Goal: Task Accomplishment & Management: Complete application form

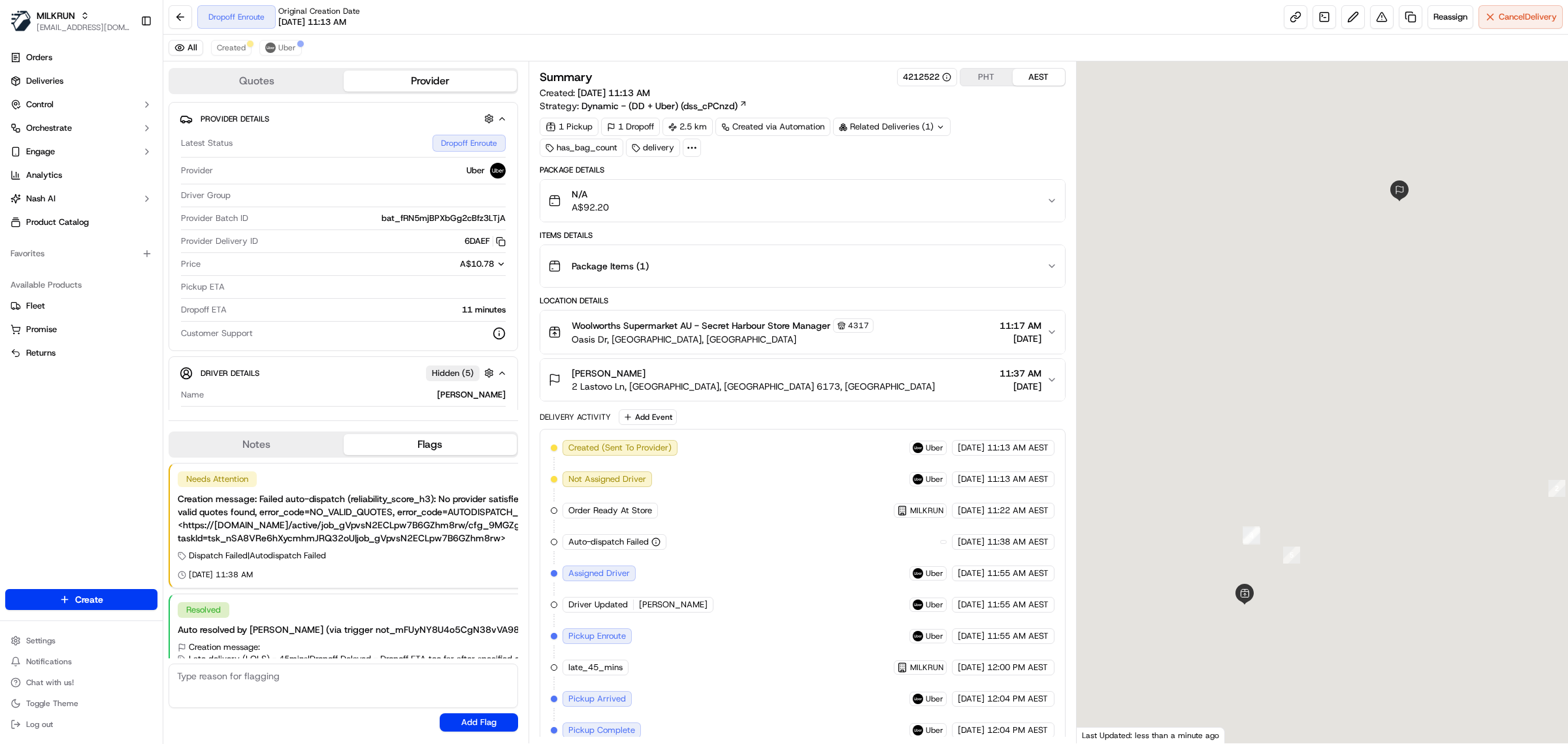
scroll to position [47, 0]
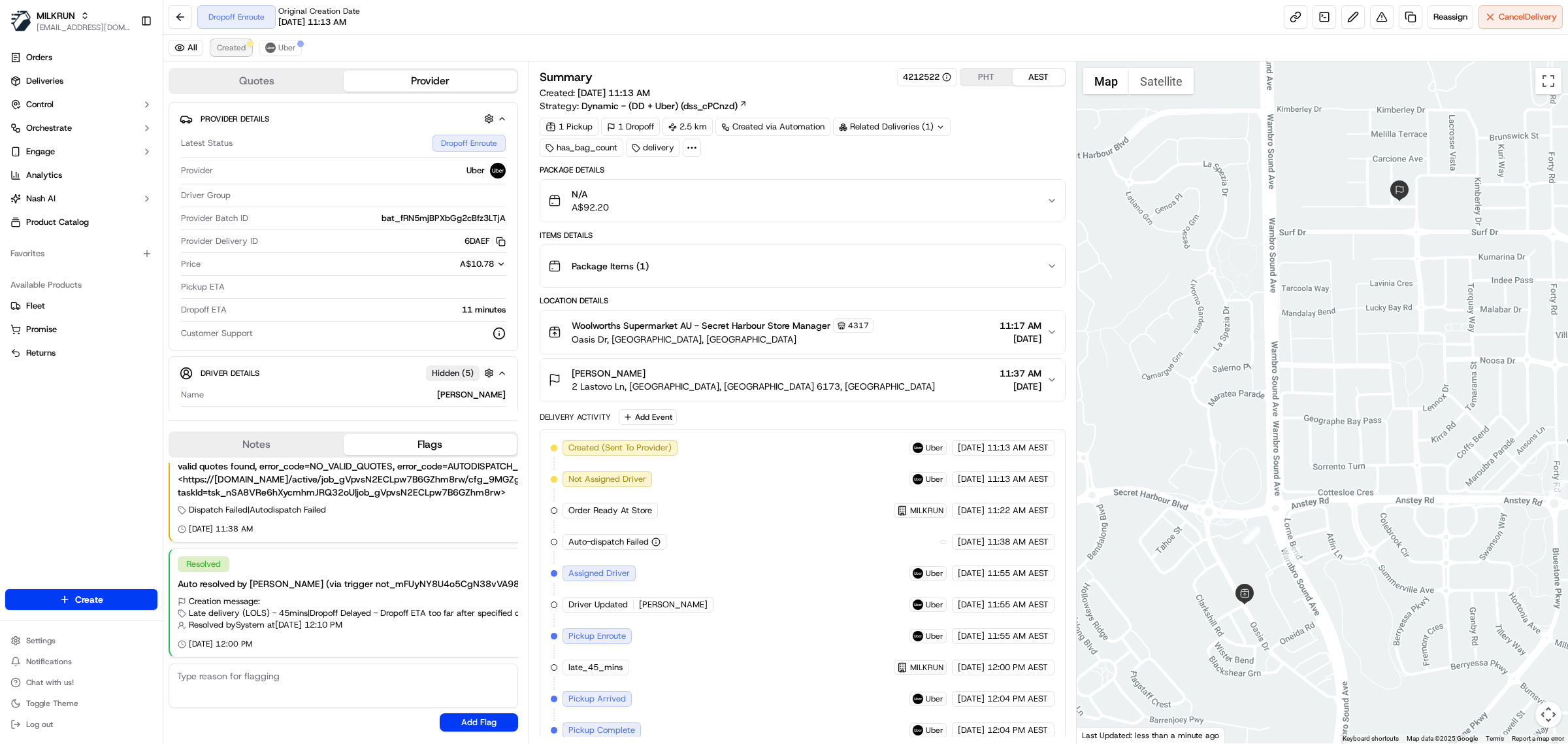
click at [234, 54] on button "Created" at bounding box center [232, 48] width 41 height 16
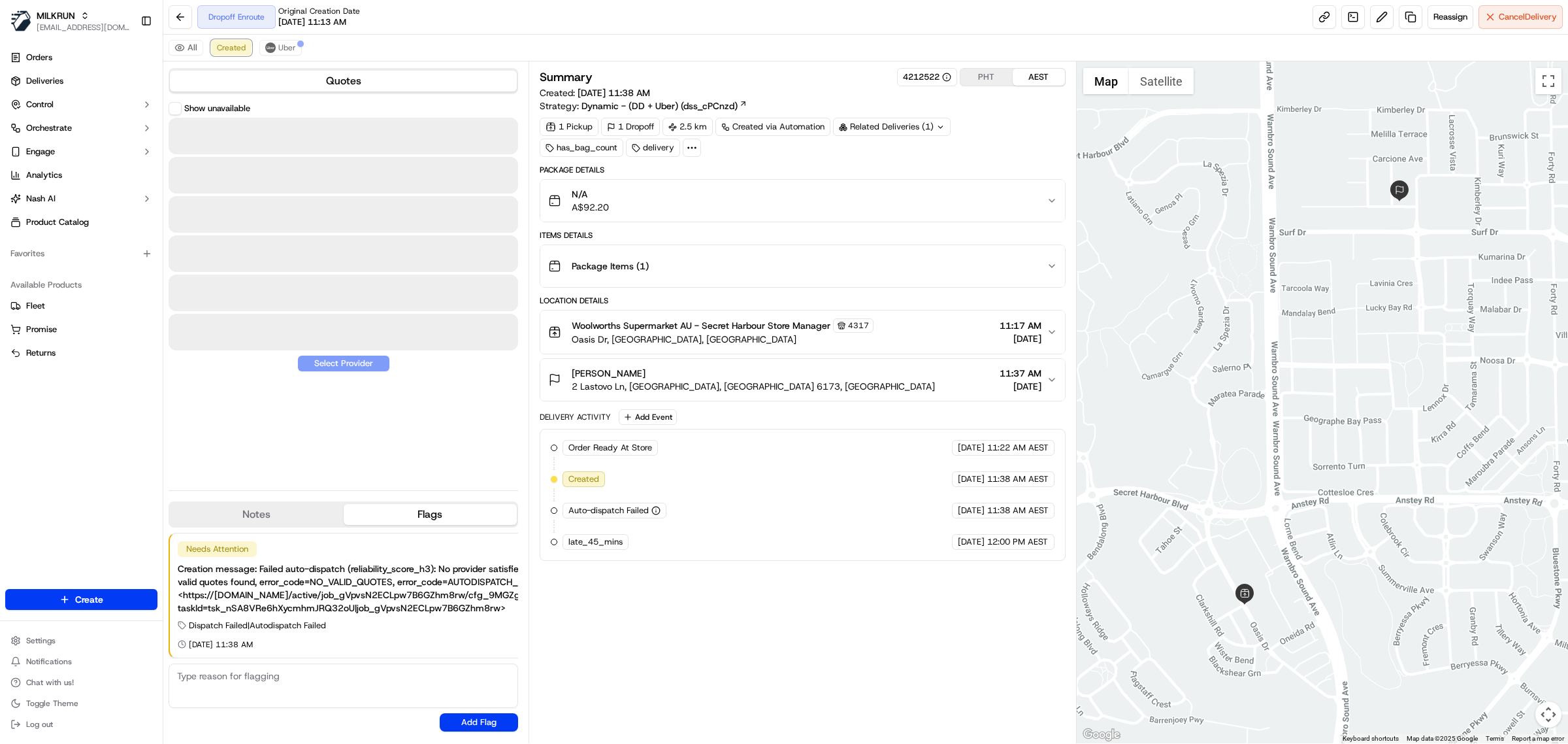
scroll to position [0, 0]
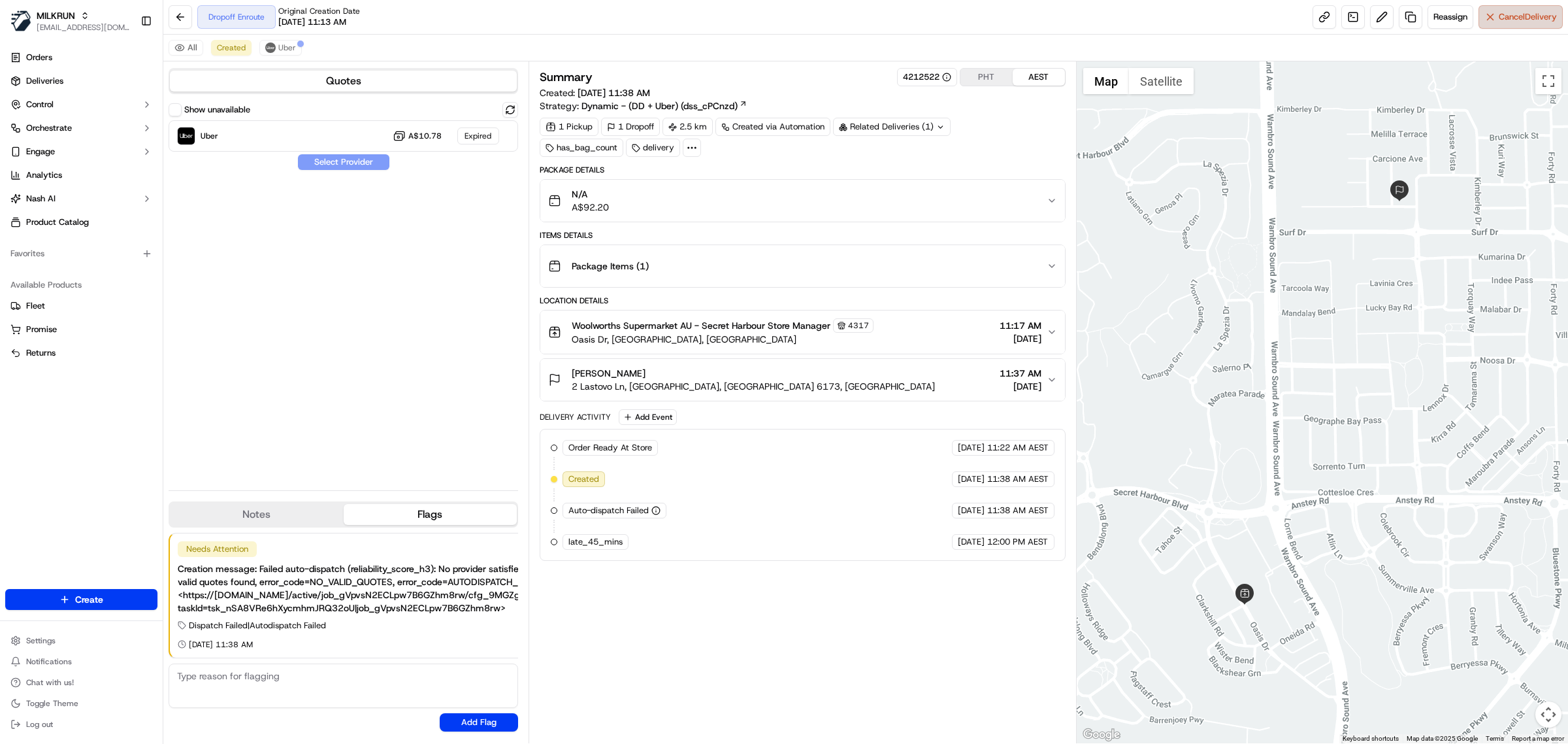
click at [1498, 25] on button "Cancel Delivery" at bounding box center [1521, 17] width 84 height 24
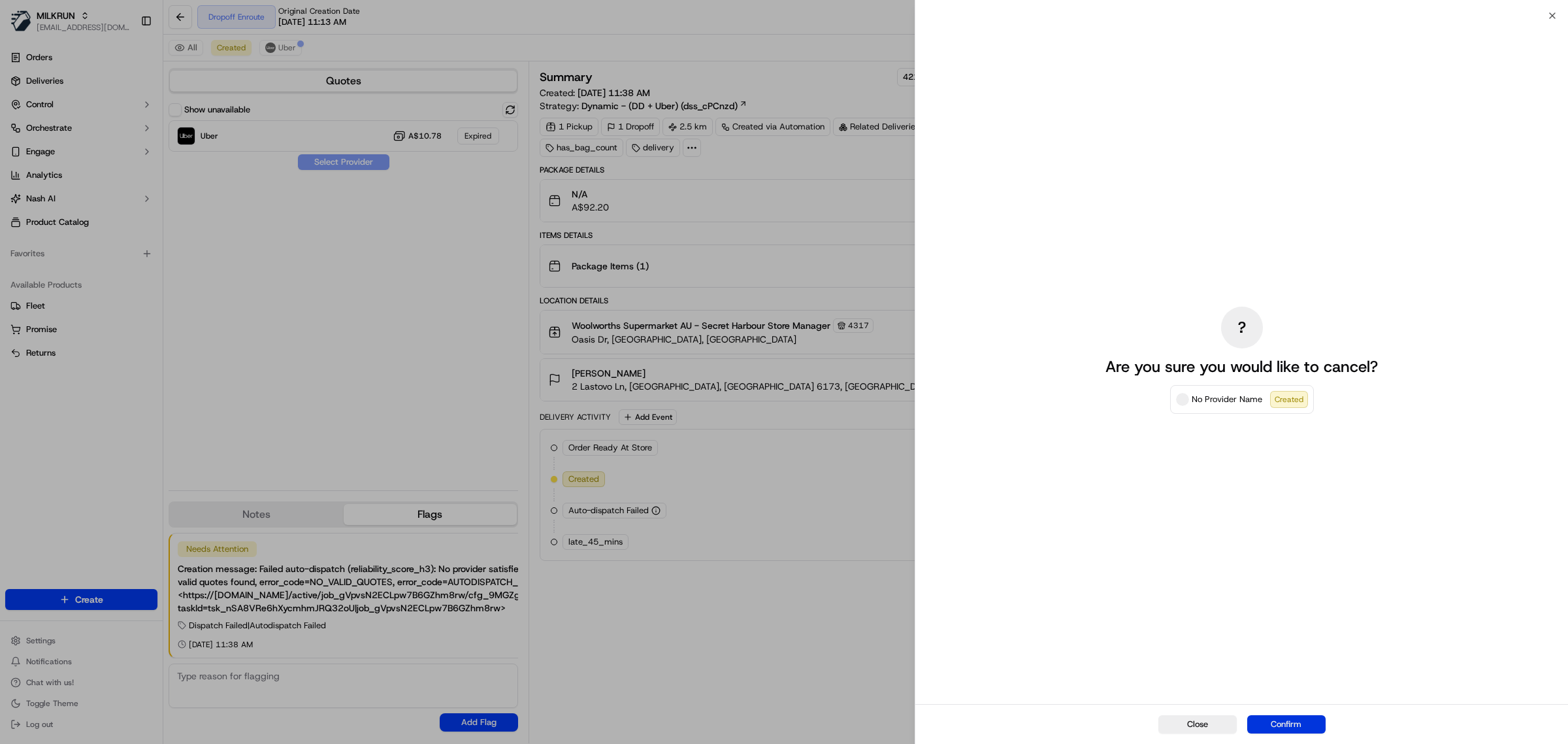
click at [1302, 720] on button "Confirm" at bounding box center [1286, 724] width 78 height 18
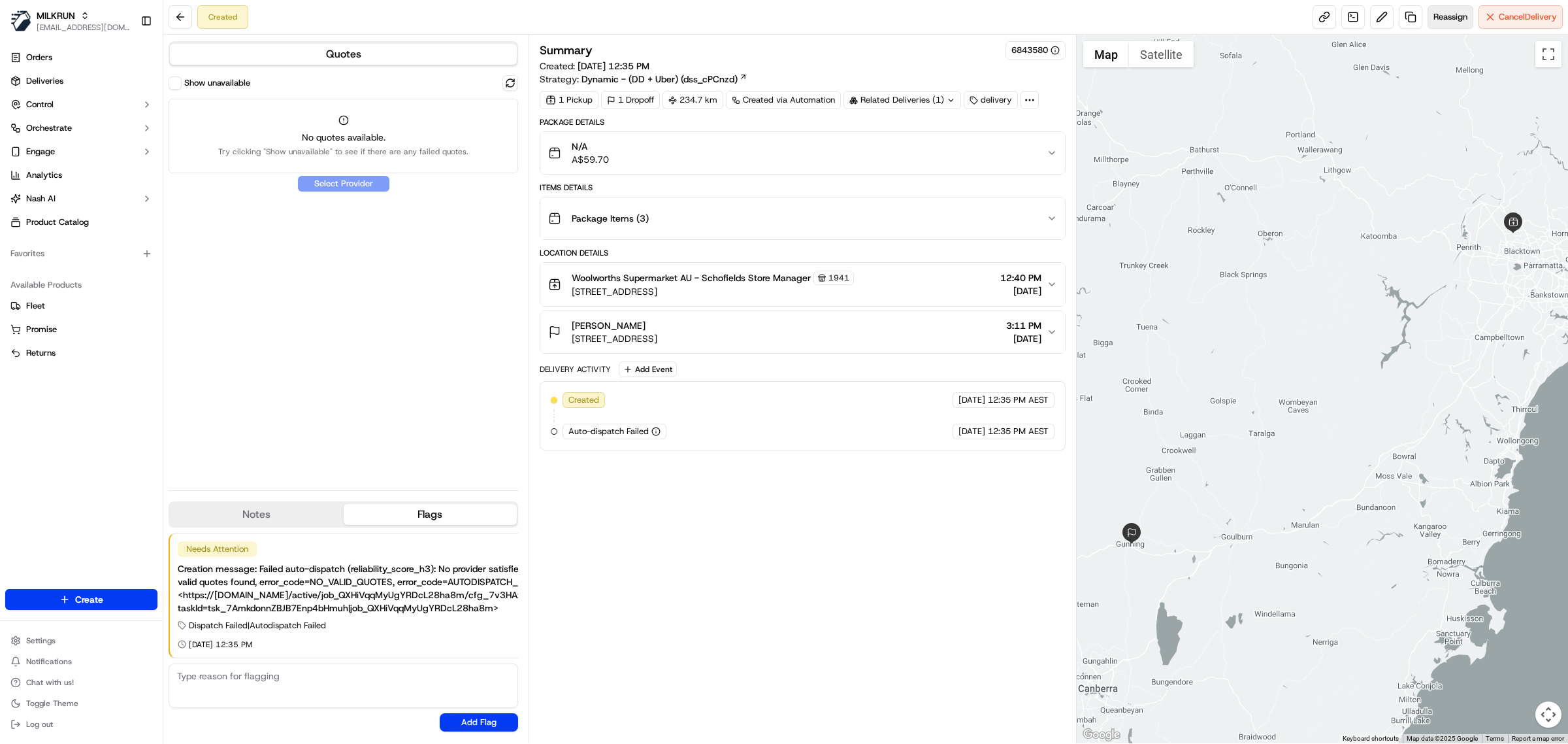
click at [1439, 28] on button "Reassign" at bounding box center [1451, 17] width 46 height 24
click at [513, 86] on button at bounding box center [511, 83] width 16 height 16
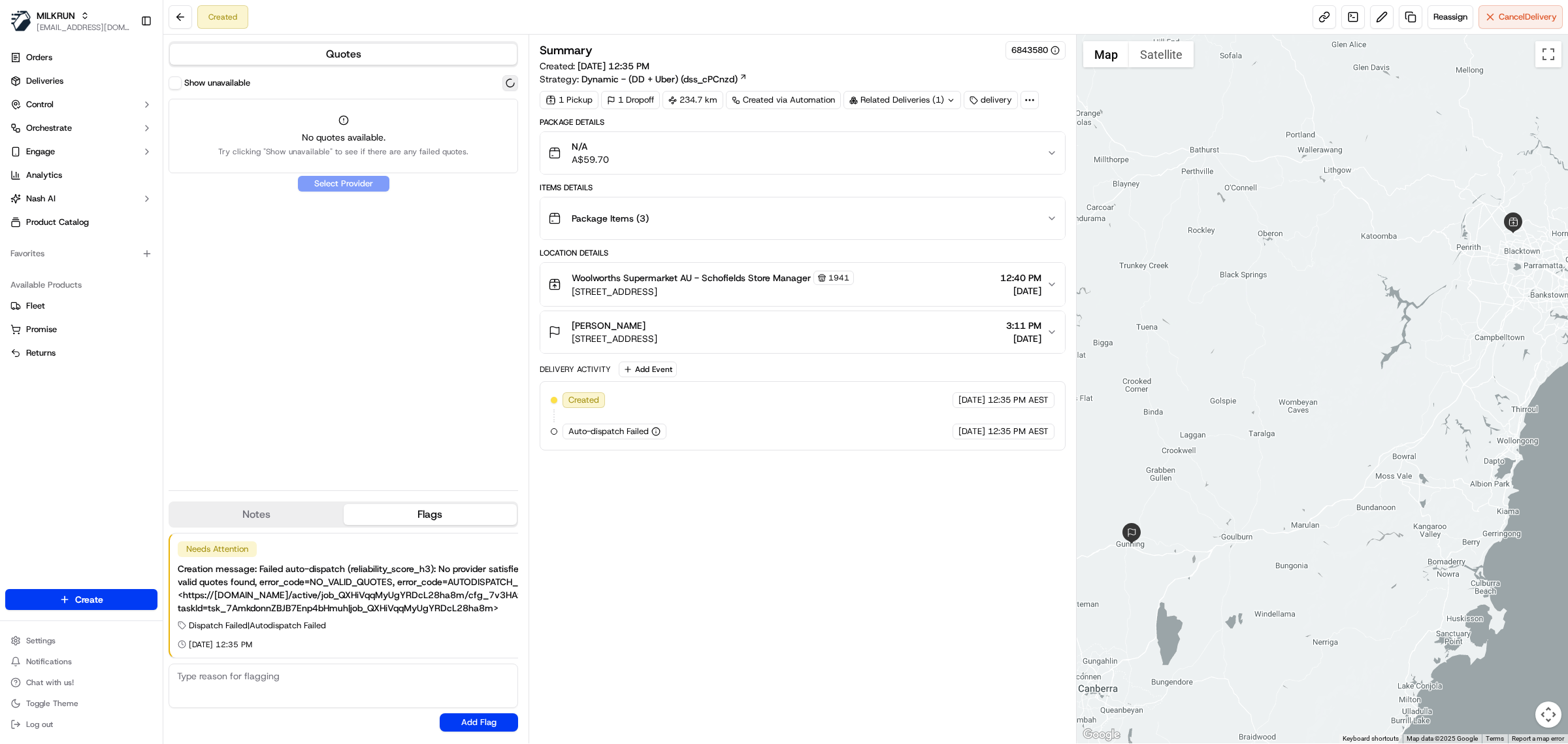
click at [513, 86] on button at bounding box center [511, 83] width 16 height 16
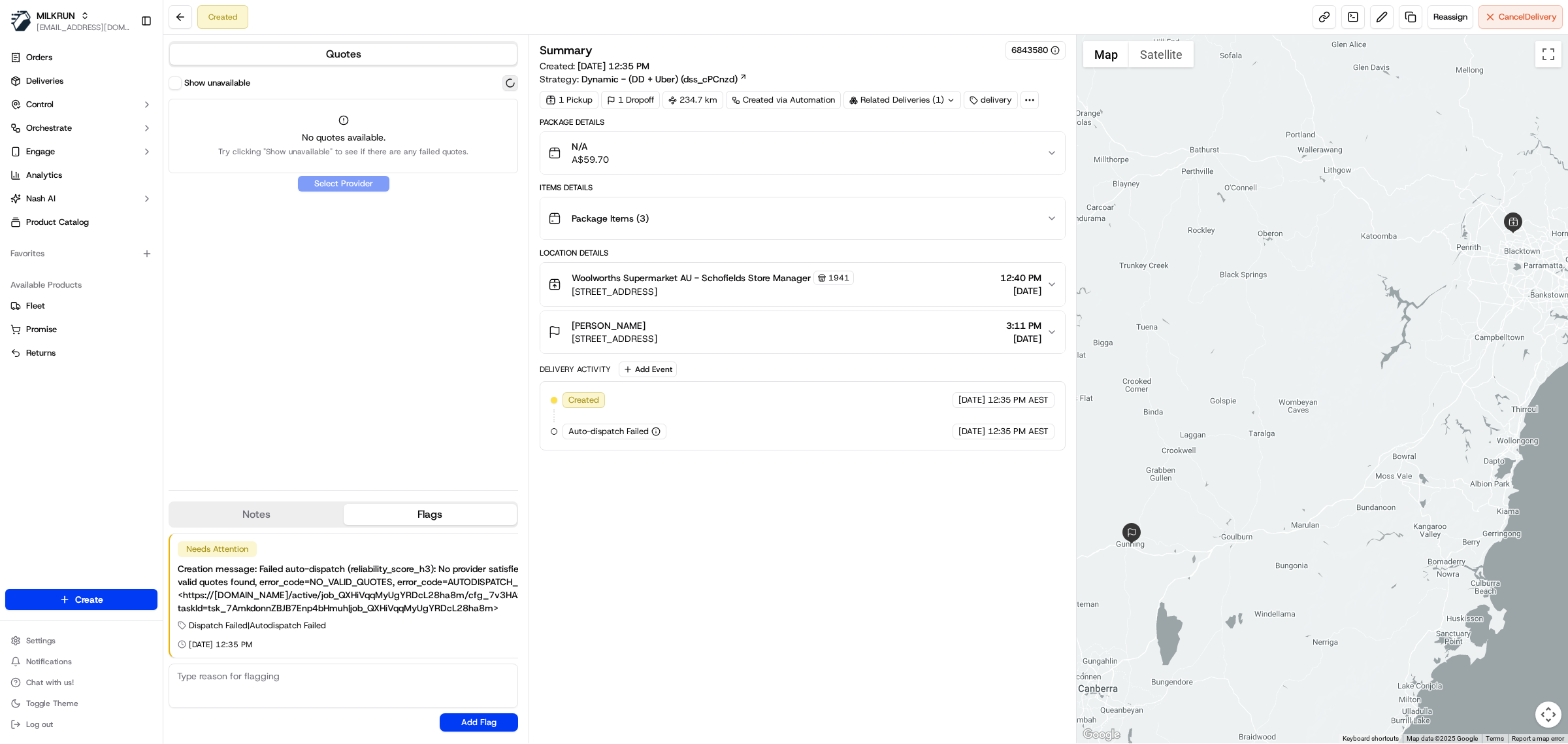
click at [513, 86] on button at bounding box center [511, 83] width 16 height 16
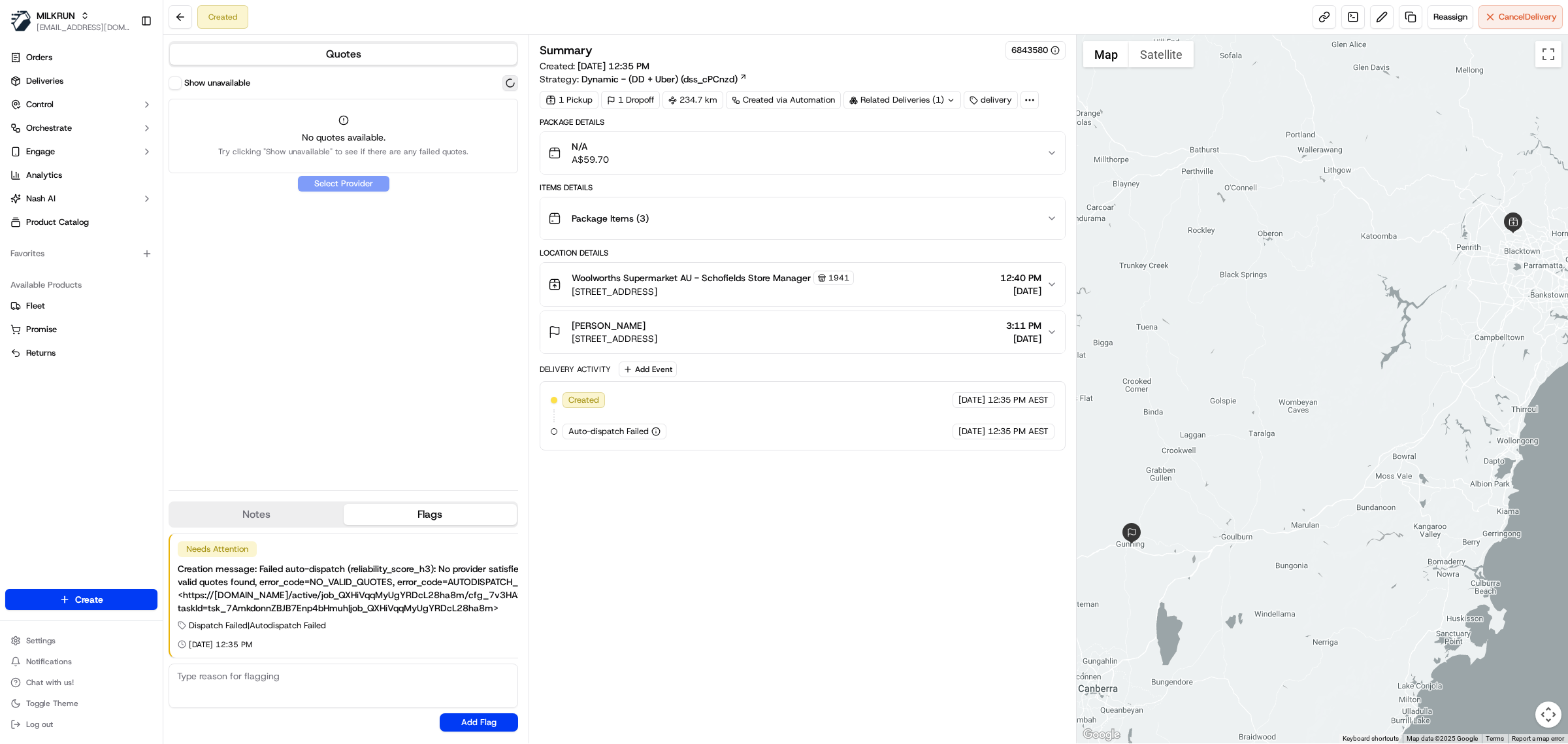
click at [513, 86] on button at bounding box center [511, 83] width 16 height 16
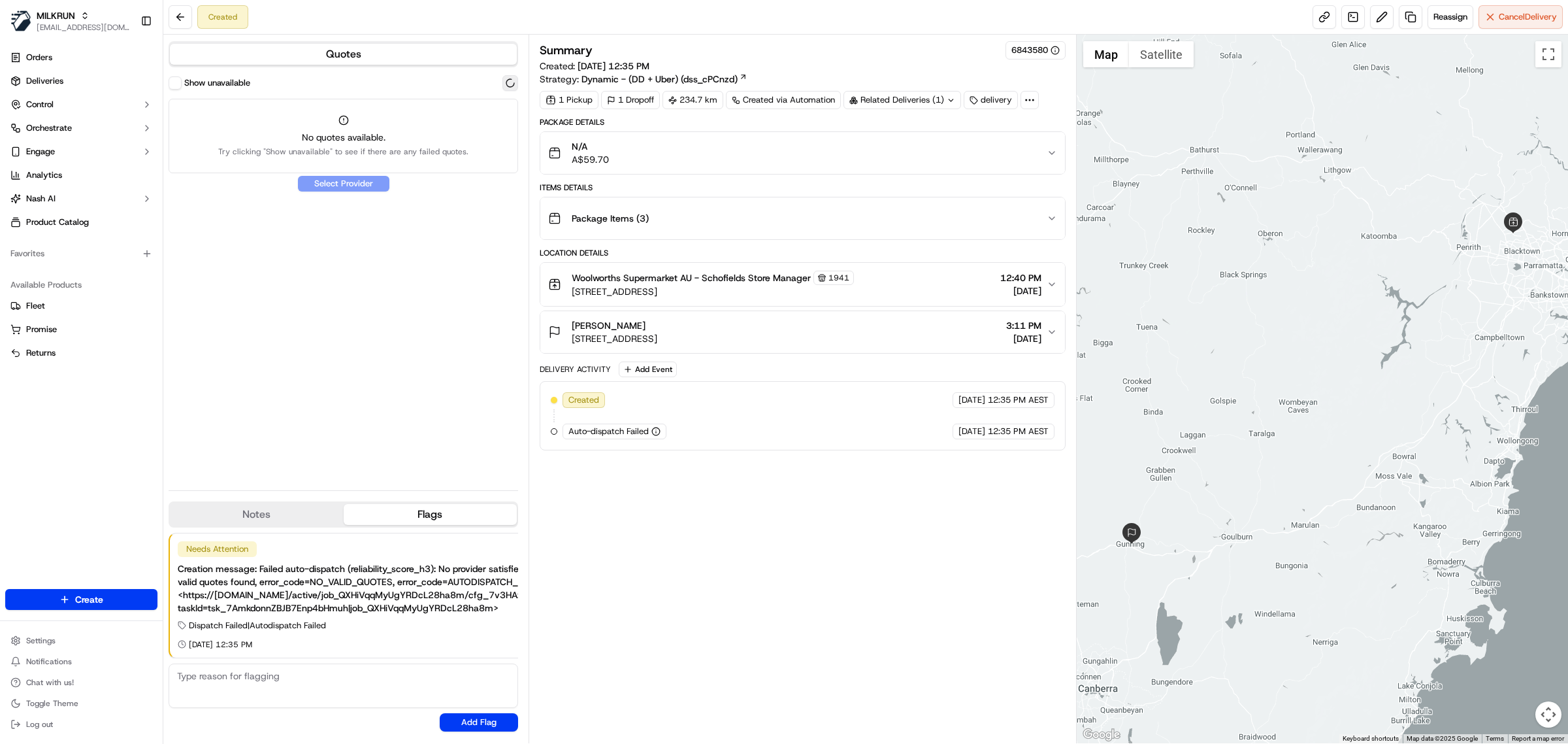
click at [513, 86] on button at bounding box center [511, 83] width 16 height 16
click at [1449, 11] on span "Reassign" at bounding box center [1451, 17] width 34 height 12
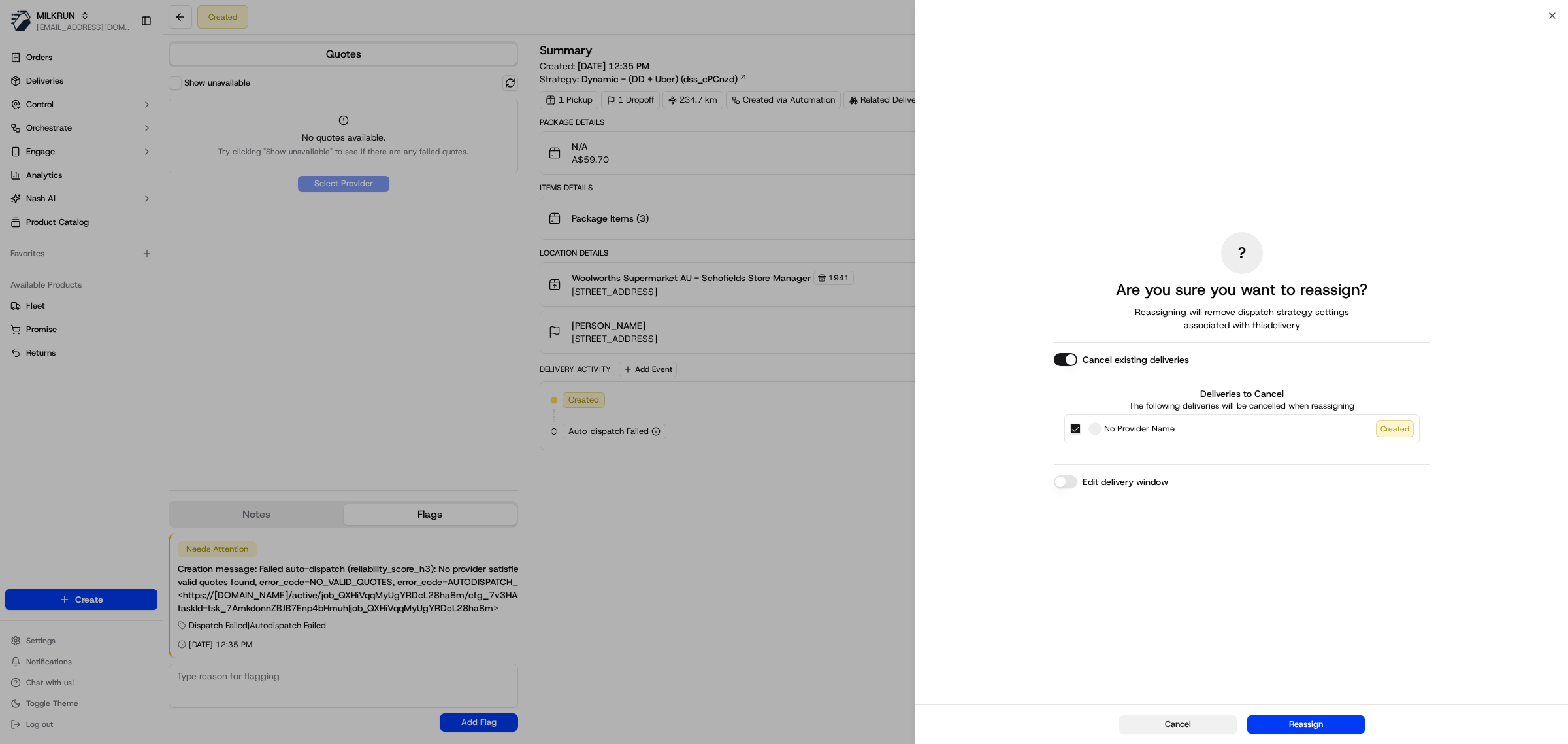
click at [1197, 721] on button "Cancel" at bounding box center [1177, 724] width 117 height 18
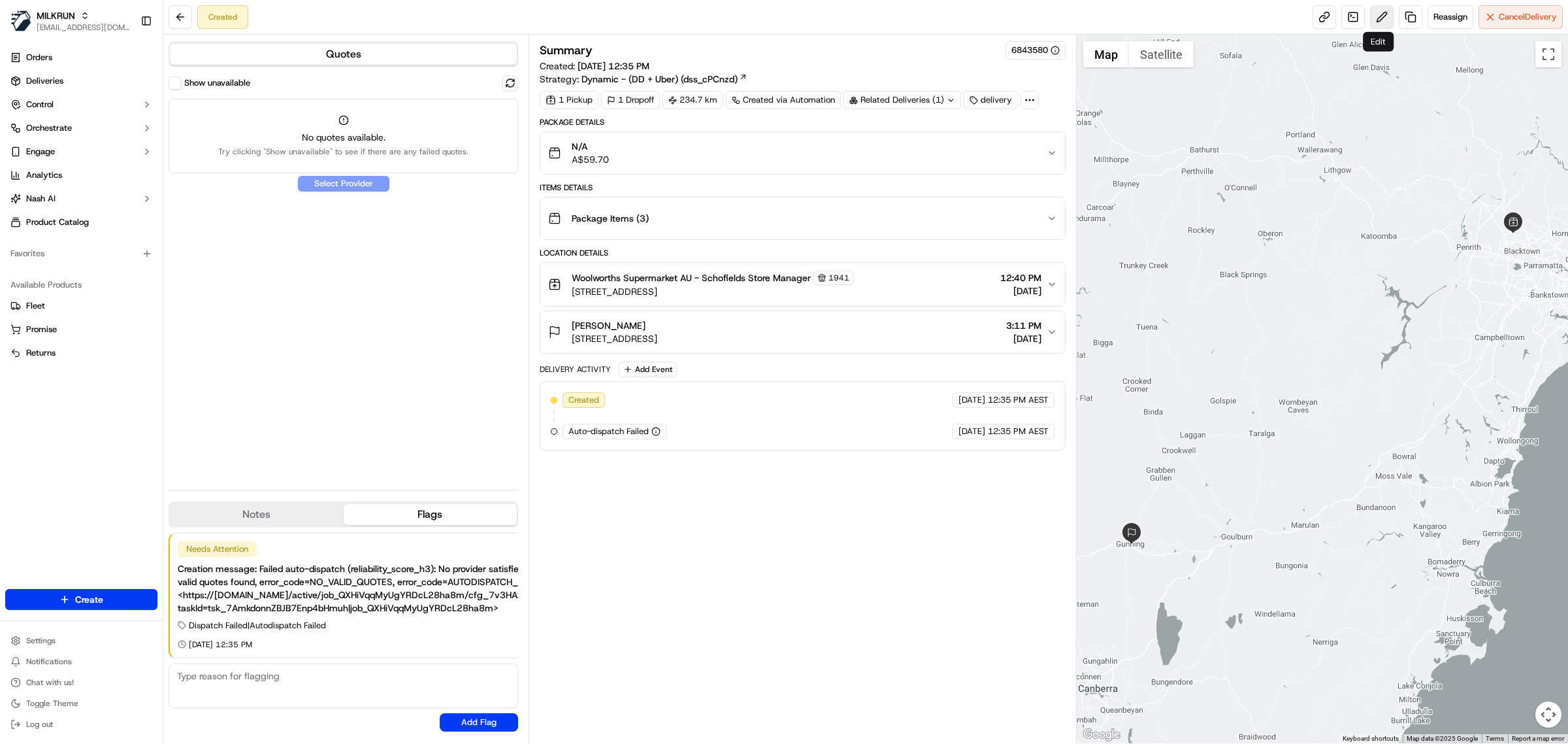
click at [1388, 21] on button at bounding box center [1382, 17] width 24 height 24
click at [1526, 22] on span "Cancel Delivery" at bounding box center [1528, 17] width 58 height 12
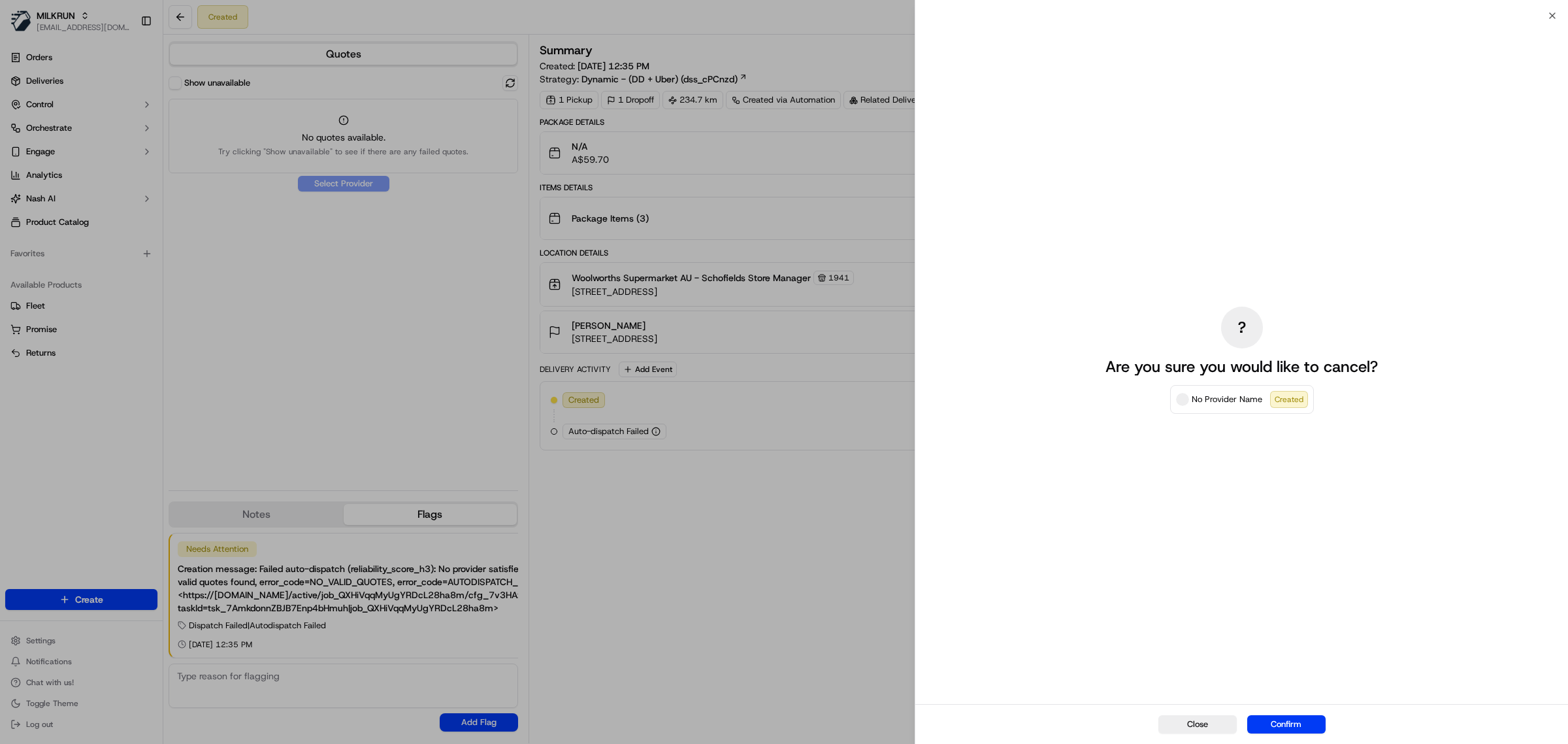
click at [1318, 712] on div "Close Confirm" at bounding box center [1242, 724] width 653 height 40
click at [1315, 720] on button "Confirm" at bounding box center [1286, 724] width 78 height 18
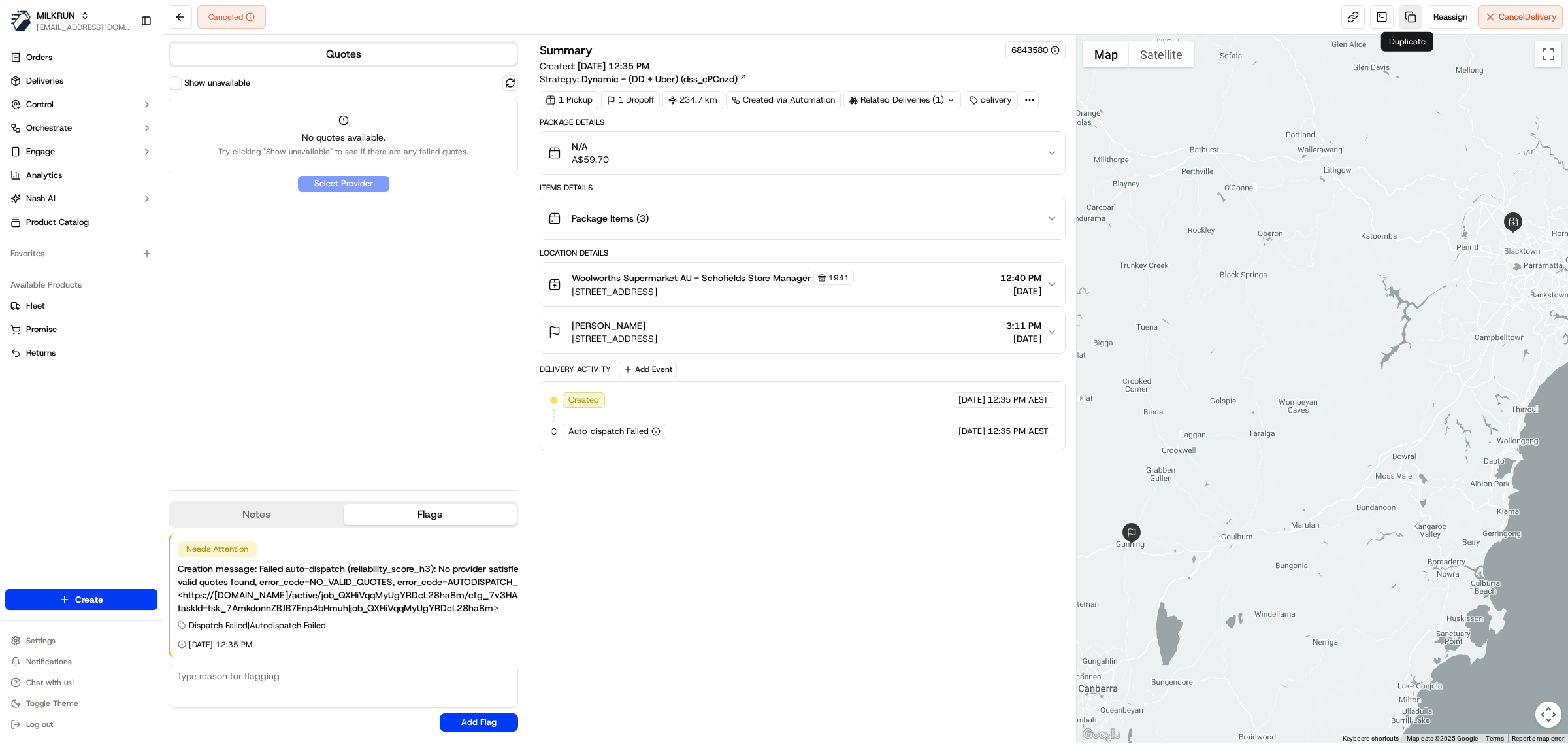
click at [1403, 24] on link at bounding box center [1411, 17] width 24 height 24
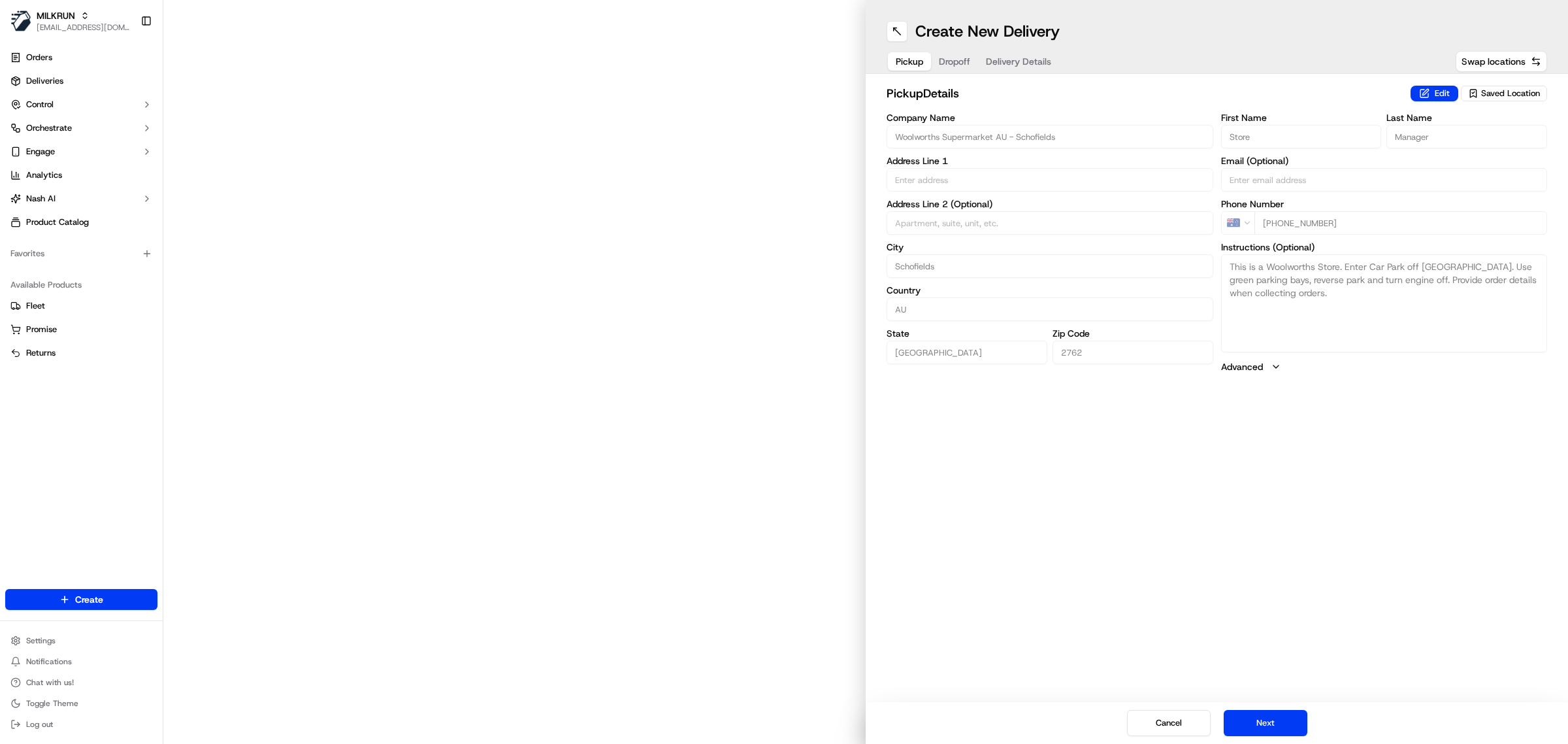
type input "[STREET_ADDRESS]"
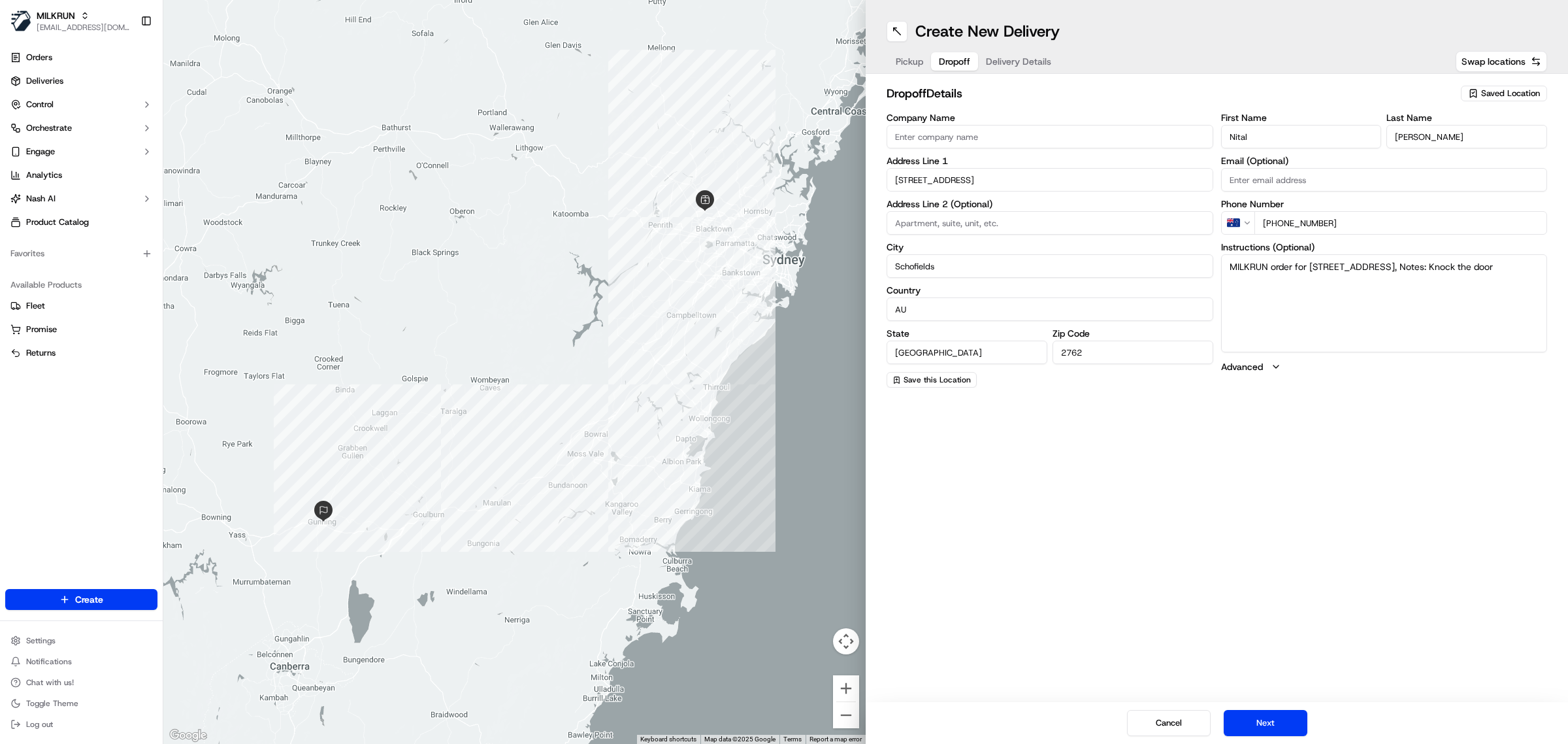
click at [960, 66] on span "Dropoff" at bounding box center [955, 62] width 32 height 13
drag, startPoint x: 1072, startPoint y: 180, endPoint x: 859, endPoint y: 177, distance: 213.0
click at [859, 177] on div "← Move left → Move right ↑ Move up ↓ Move down + Zoom in - Zoom out Home Jump l…" at bounding box center [866, 372] width 1405 height 744
paste input ", Schofields NSW 2762, [GEOGRAPHIC_DATA]"
click at [992, 201] on div "[STREET_ADDRESS]" at bounding box center [1051, 208] width 320 height 20
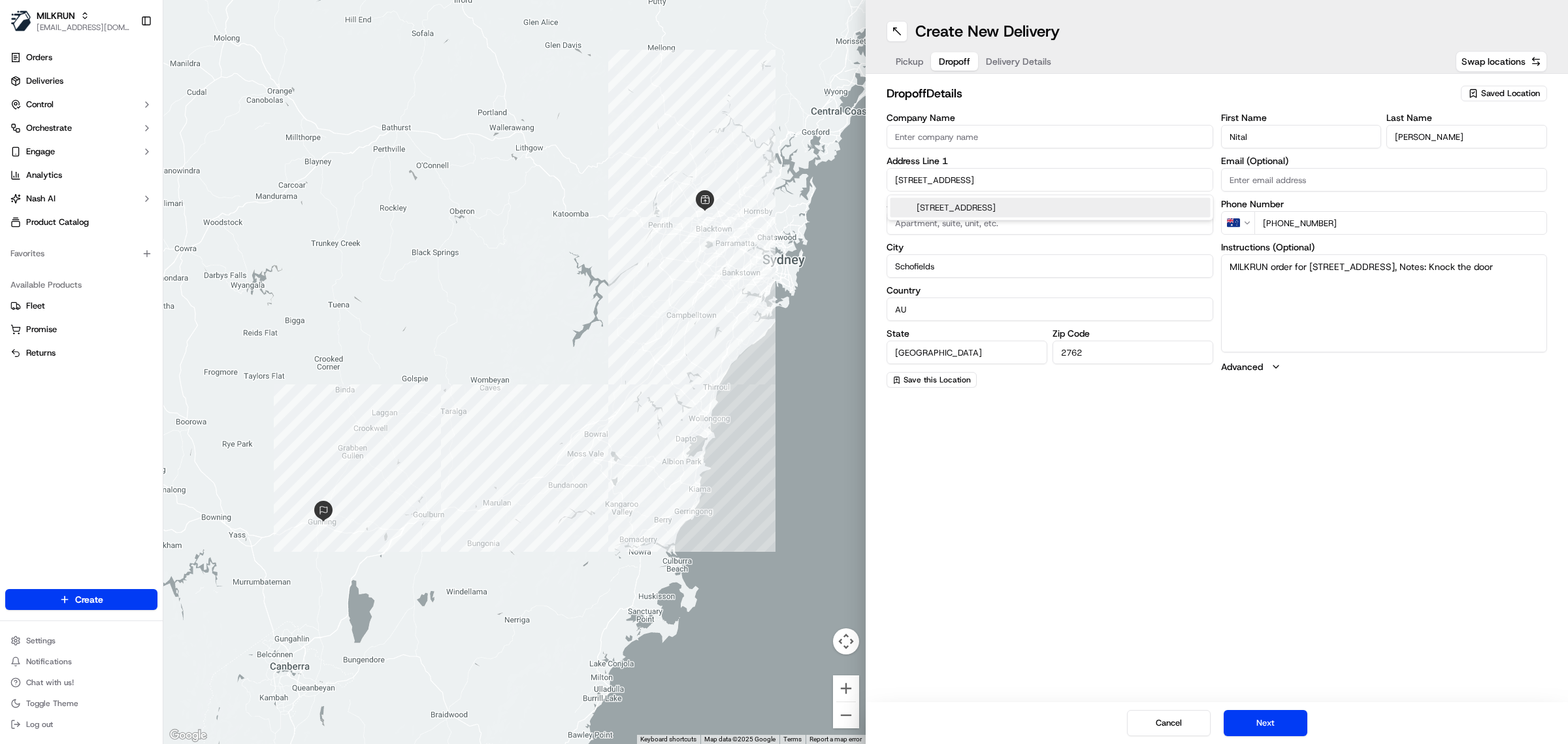
type input "[STREET_ADDRESS]"
type input "Unit 206"
type input "[GEOGRAPHIC_DATA]"
type input "[STREET_ADDRESS]"
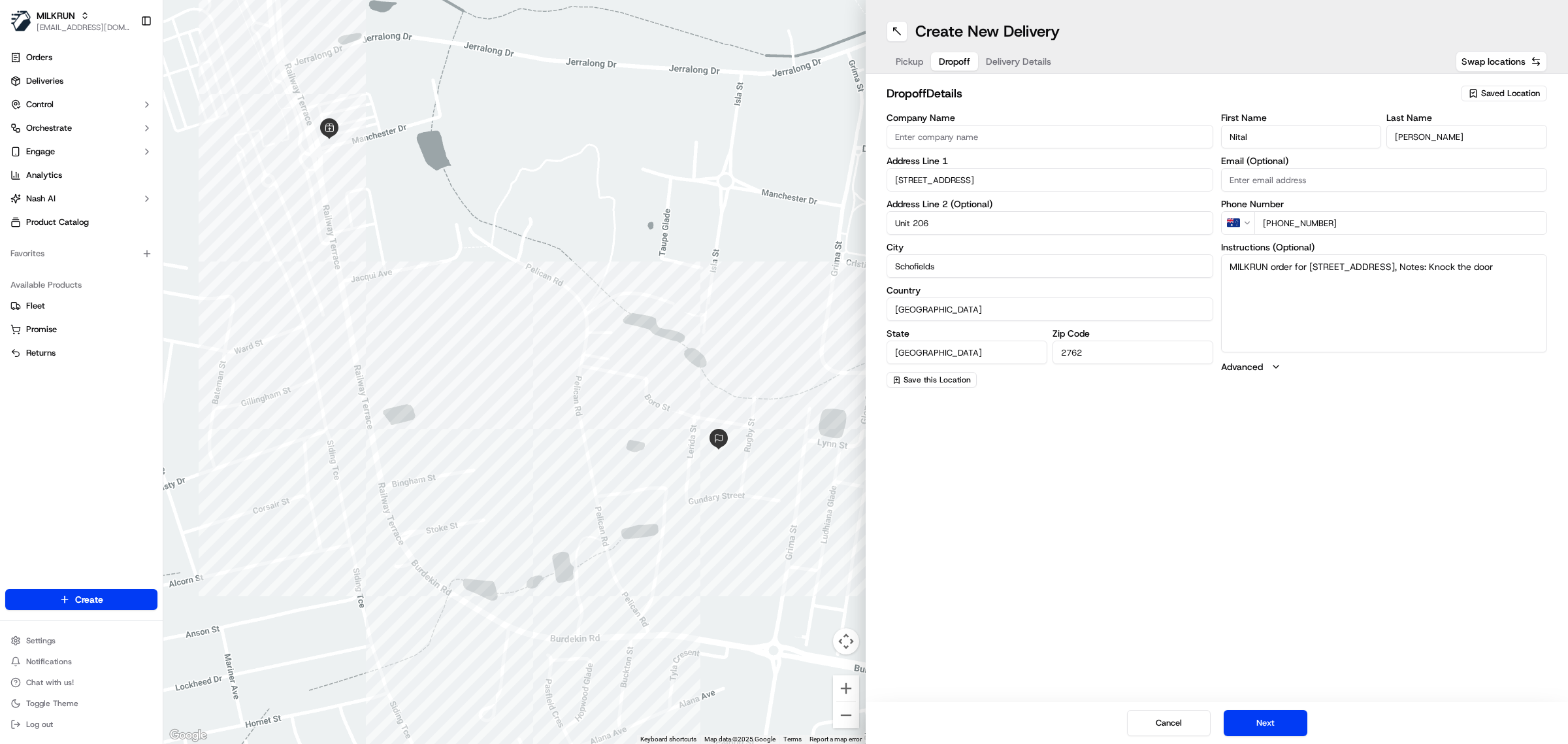
click at [1009, 70] on button "Delivery Details" at bounding box center [1018, 62] width 81 height 18
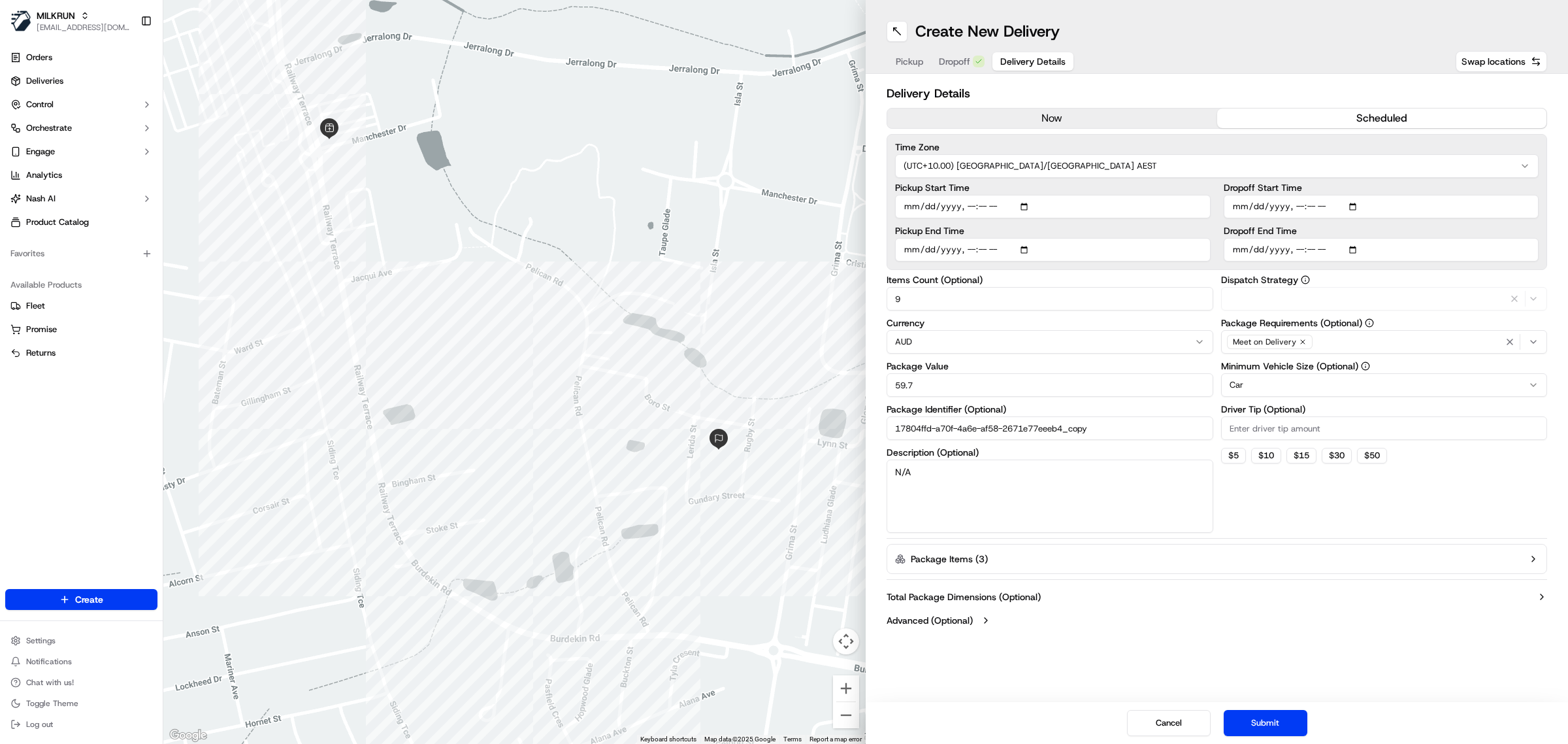
click at [1036, 119] on button "now" at bounding box center [1052, 118] width 330 height 20
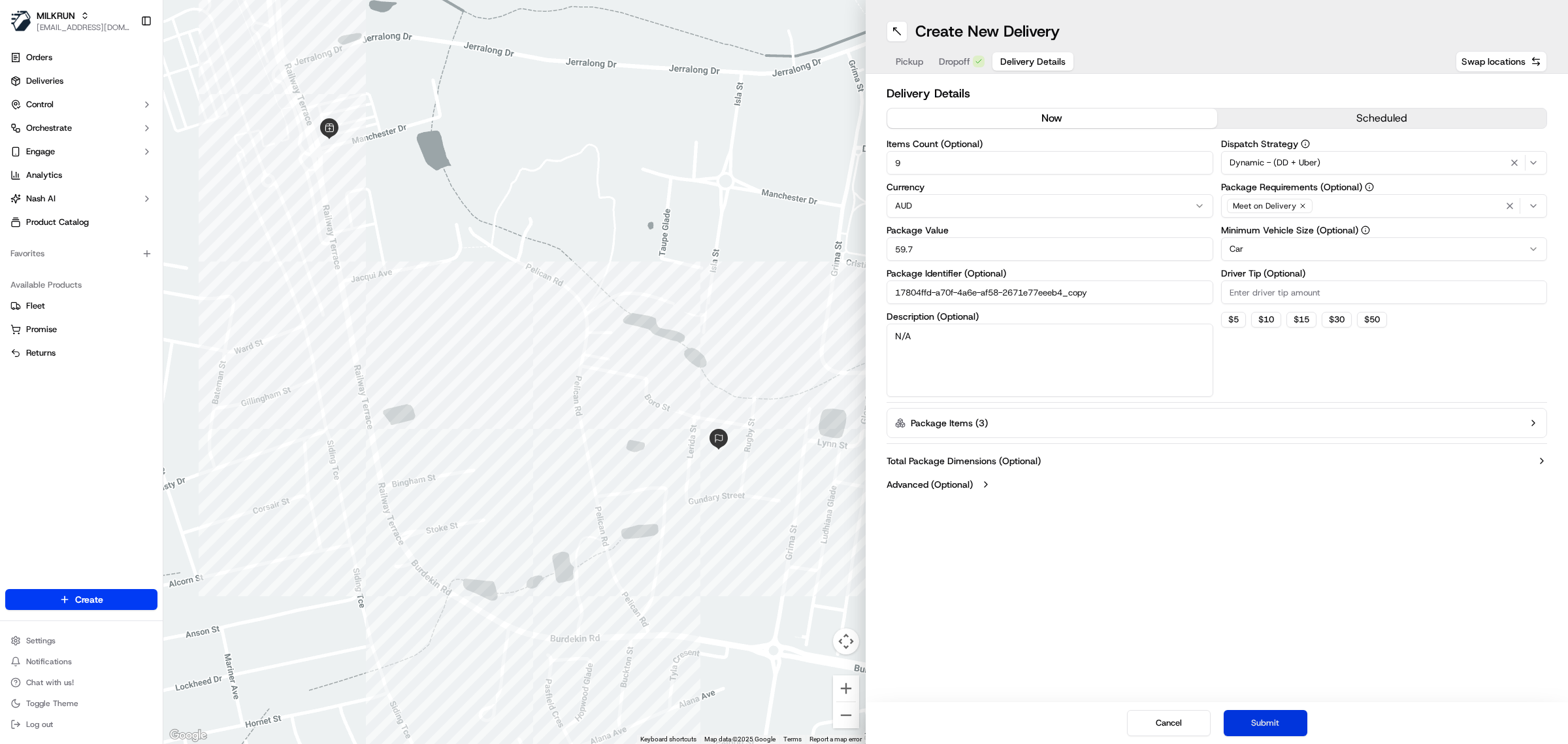
click at [1260, 728] on button "Submit" at bounding box center [1265, 723] width 83 height 26
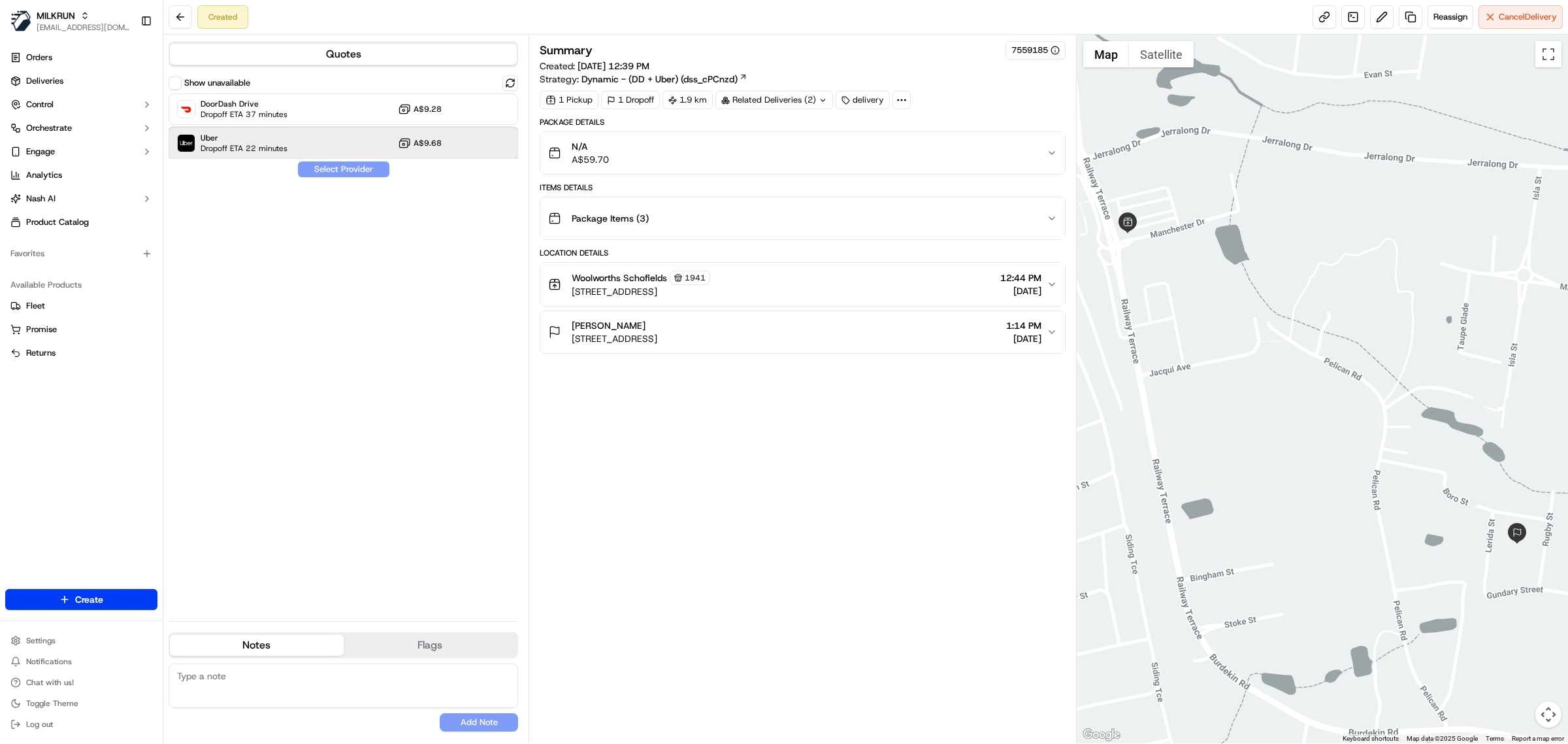
click at [332, 147] on div "Uber Dropoff ETA 22 minutes A$9.68" at bounding box center [343, 143] width 350 height 32
click at [337, 167] on button "Assign Provider" at bounding box center [343, 169] width 93 height 16
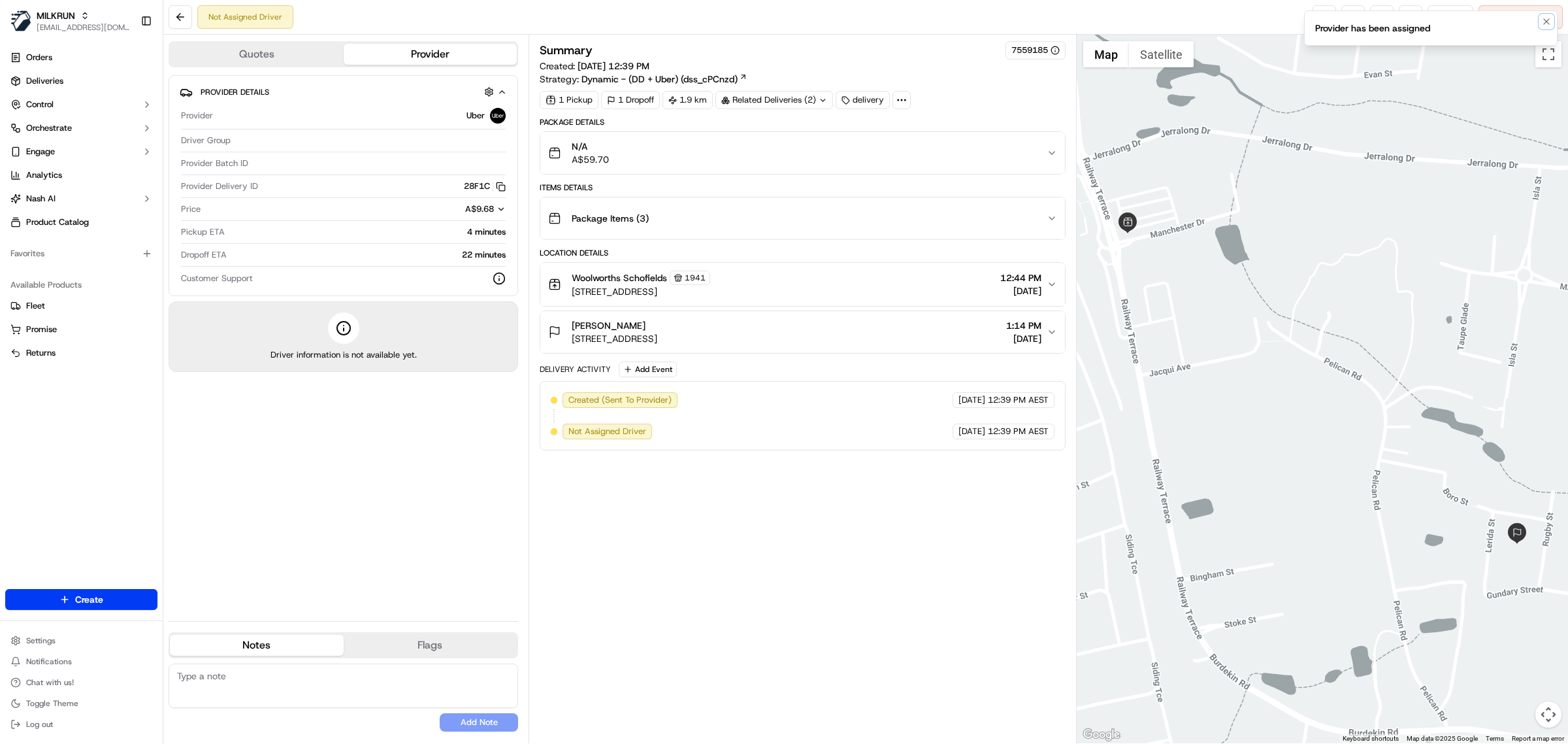
drag, startPoint x: 1543, startPoint y: 24, endPoint x: 1444, endPoint y: 34, distance: 99.5
click at [1543, 21] on icon "Notifications (F8)" at bounding box center [1547, 22] width 11 height 11
